Goal: Task Accomplishment & Management: Complete application form

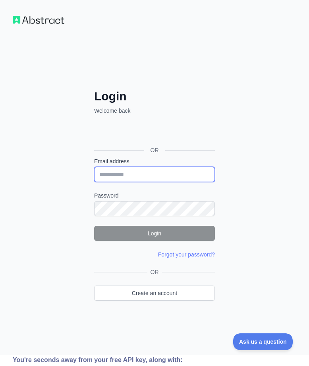
click at [144, 172] on input "Email address" at bounding box center [154, 174] width 121 height 15
type input "**********"
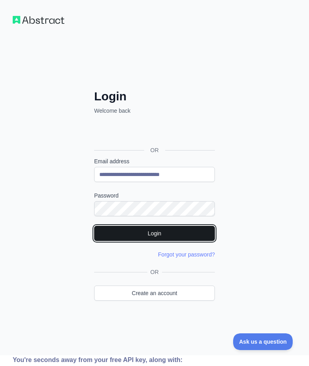
click at [164, 229] on button "Login" at bounding box center [154, 233] width 121 height 15
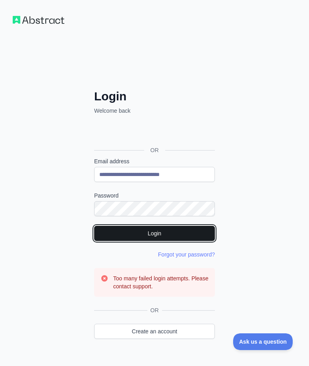
click at [182, 231] on button "Login" at bounding box center [154, 233] width 121 height 15
click at [182, 230] on button "Login" at bounding box center [154, 233] width 121 height 15
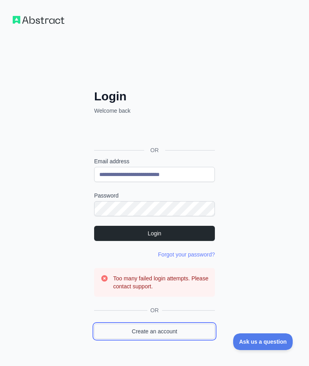
click at [190, 330] on link "Create an account" at bounding box center [154, 330] width 121 height 15
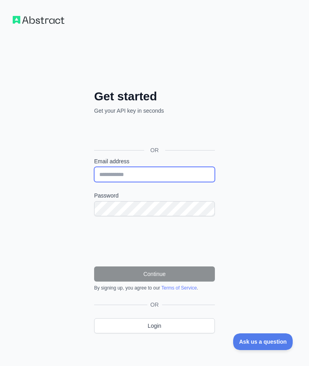
click at [153, 179] on input "Email address" at bounding box center [154, 174] width 121 height 15
click at [270, 280] on div "Get started Get your API key in seconds OR Email address Password Continue By s…" at bounding box center [154, 188] width 309 height 377
